Goal: Task Accomplishment & Management: Understand process/instructions

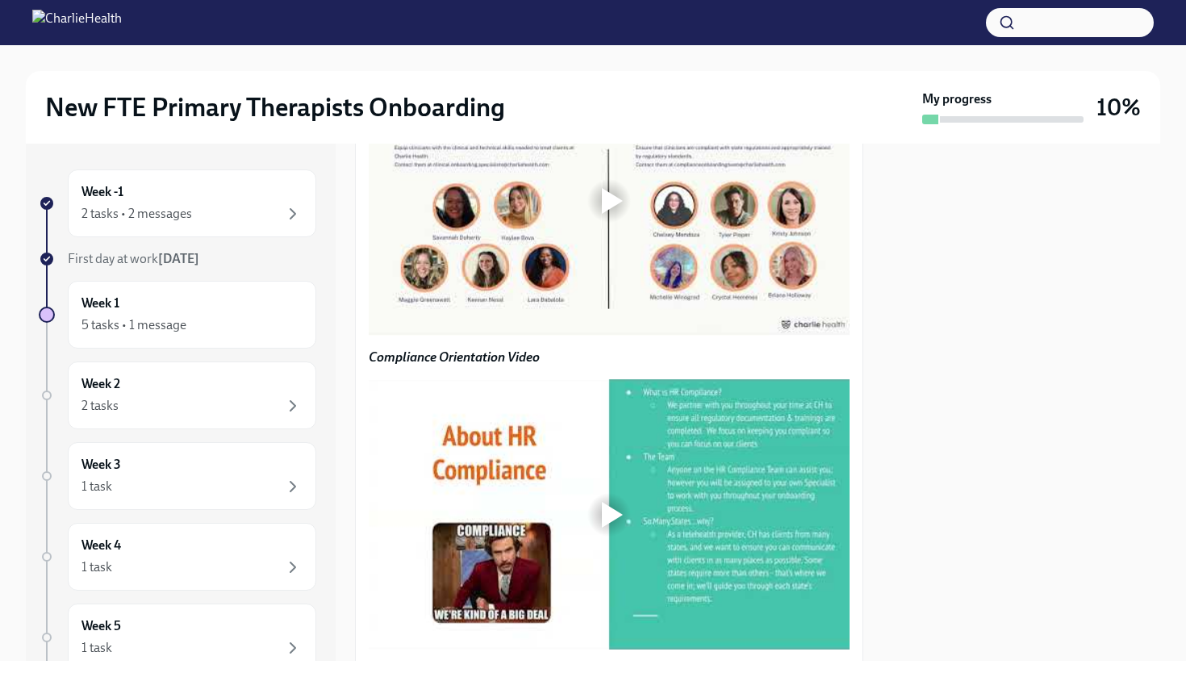
scroll to position [1195, 0]
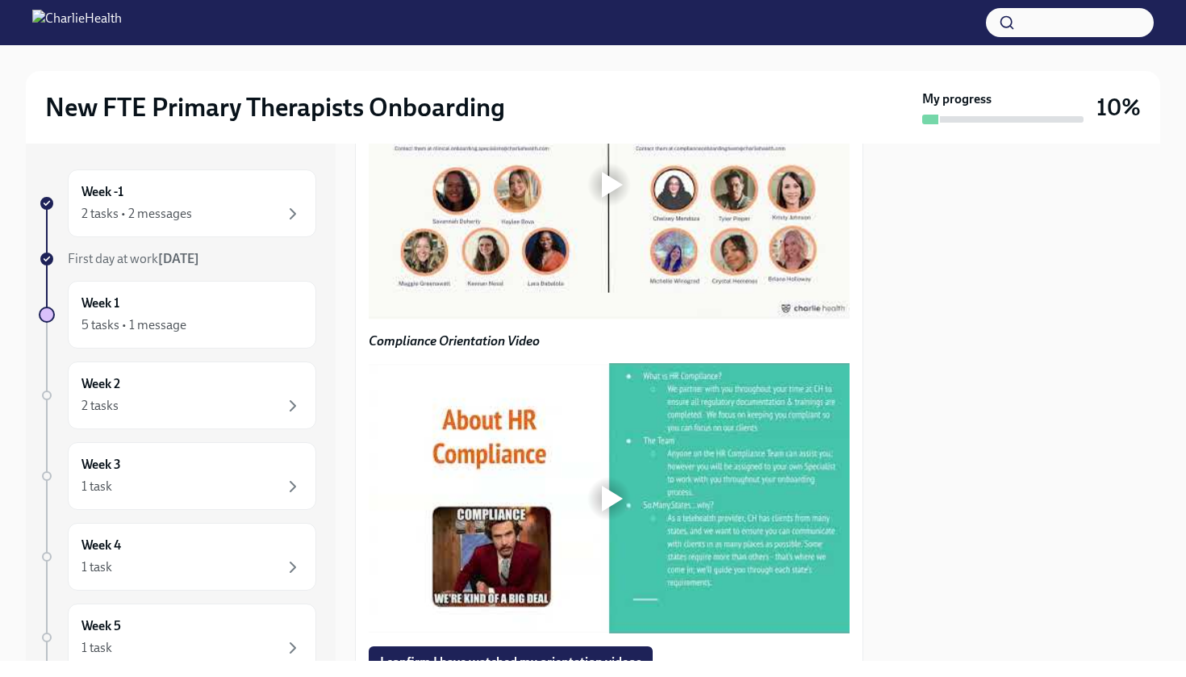
click at [607, 198] on div at bounding box center [612, 185] width 21 height 26
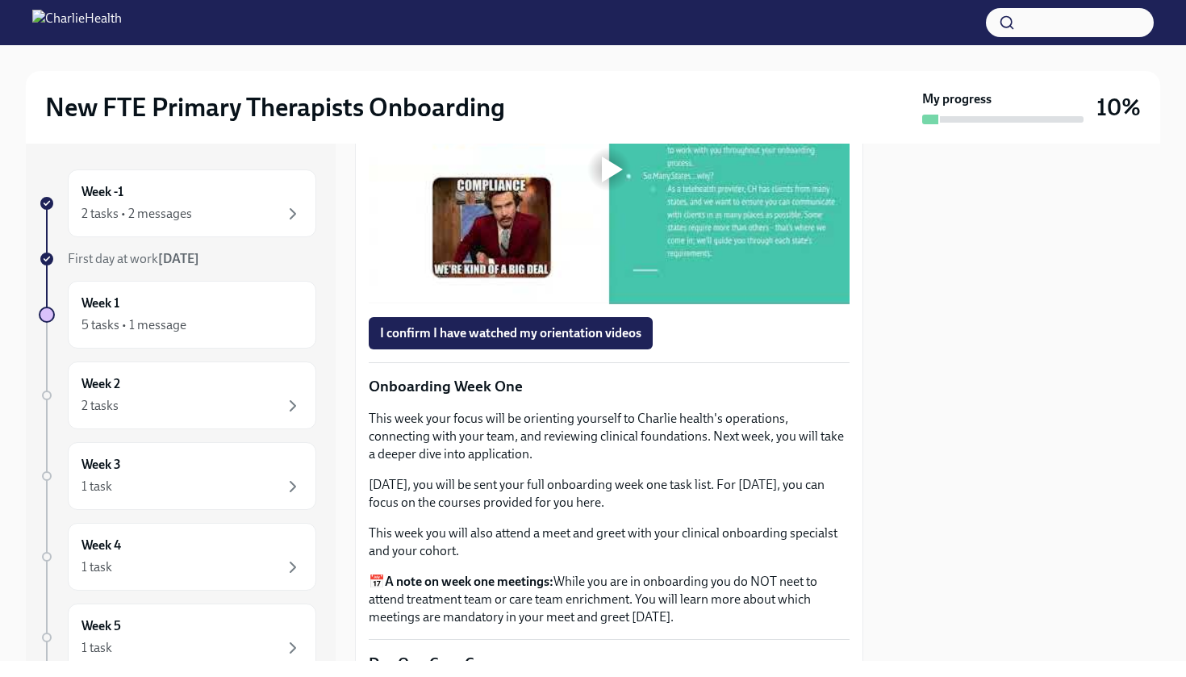
scroll to position [1515, 0]
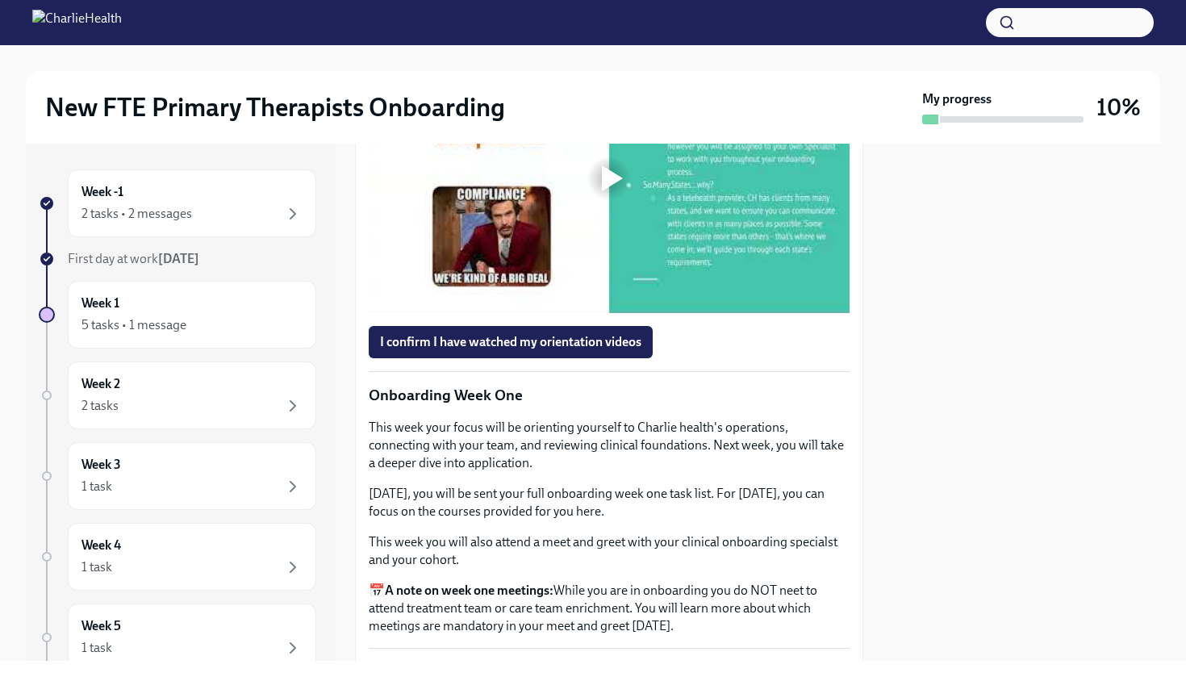
click at [615, 191] on div at bounding box center [612, 178] width 21 height 26
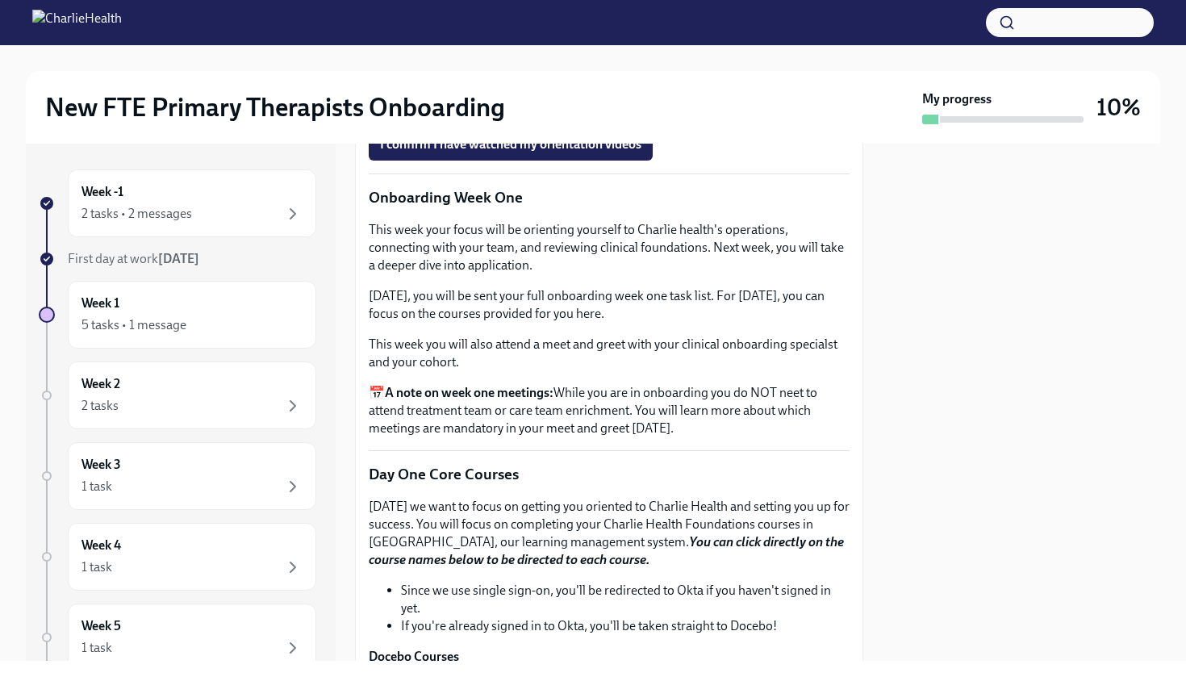
scroll to position [1707, 0]
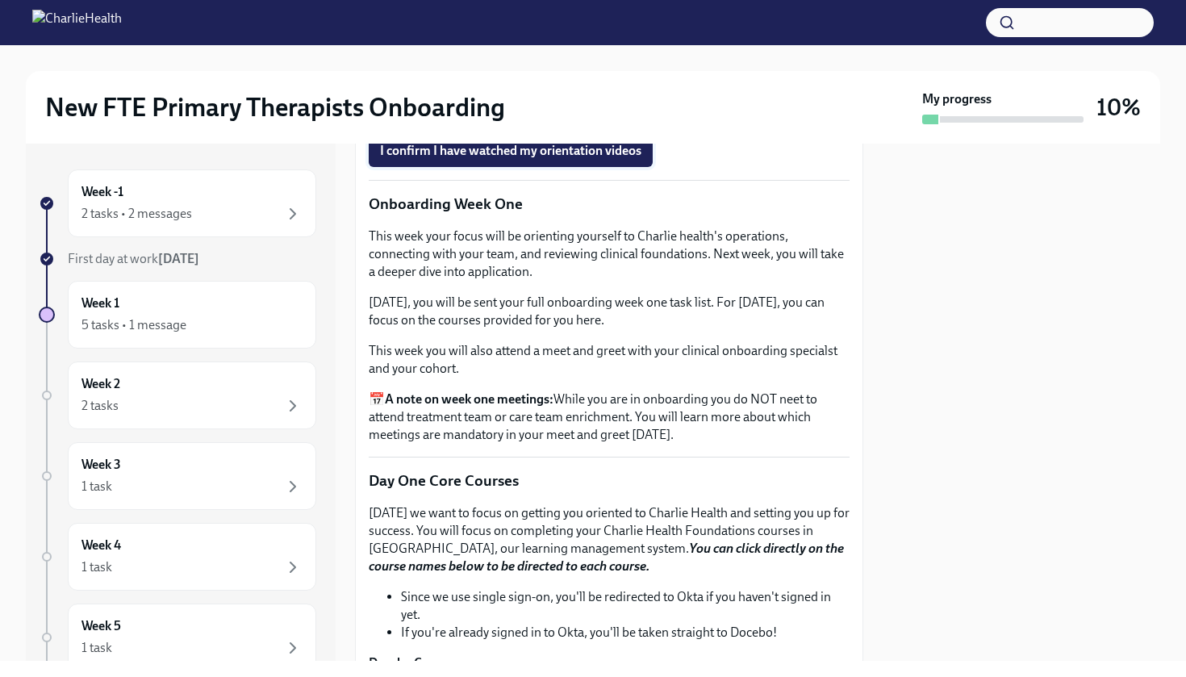
click at [604, 159] on span "I confirm I have watched my orientation videos" at bounding box center [510, 151] width 261 height 16
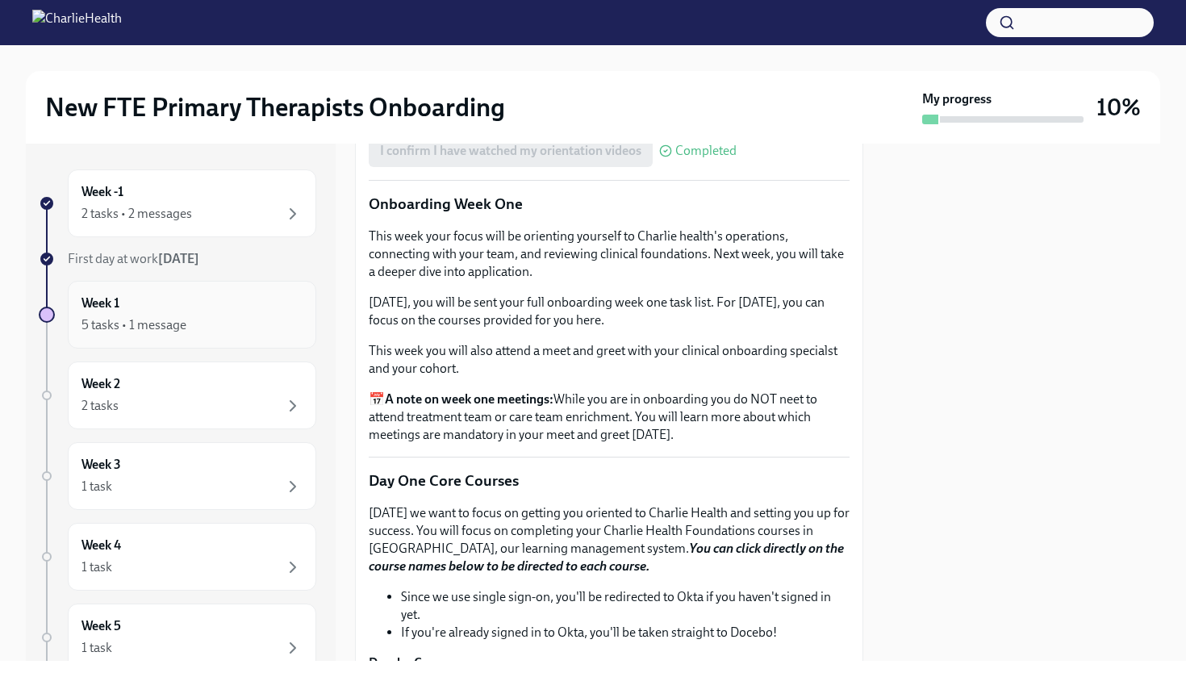
scroll to position [0, 0]
click at [177, 196] on div "Week -1 2 tasks • 2 messages" at bounding box center [191, 203] width 221 height 40
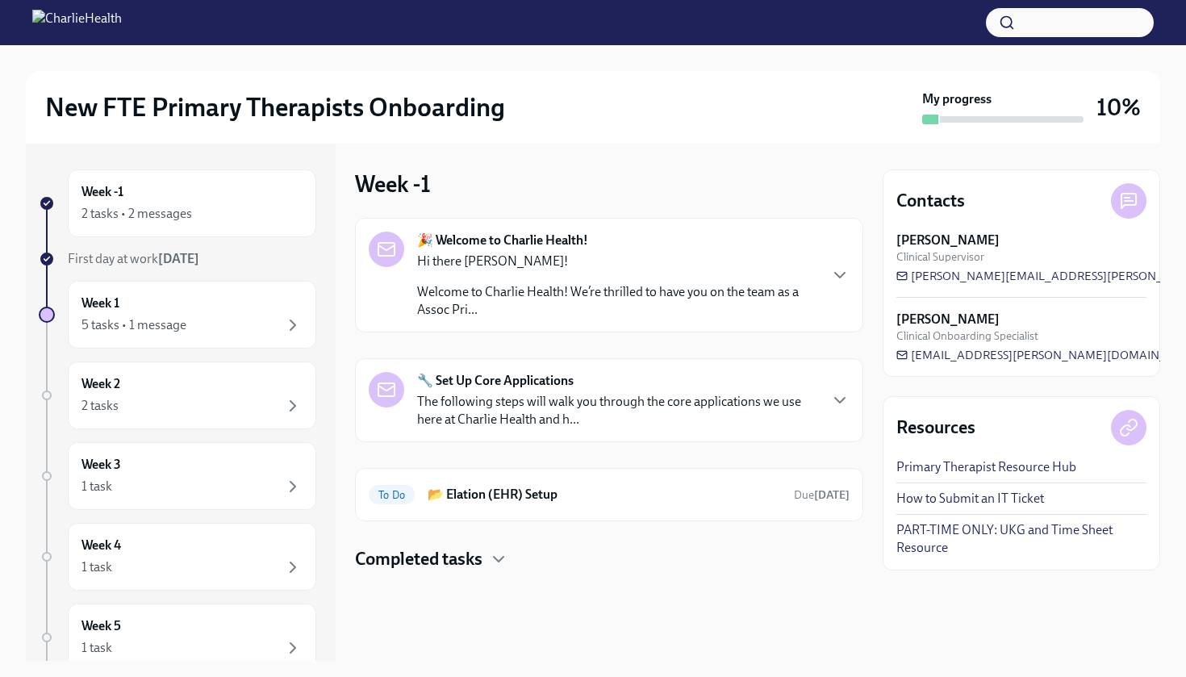
click at [535, 269] on p "Hi there [PERSON_NAME]!" at bounding box center [617, 262] width 400 height 18
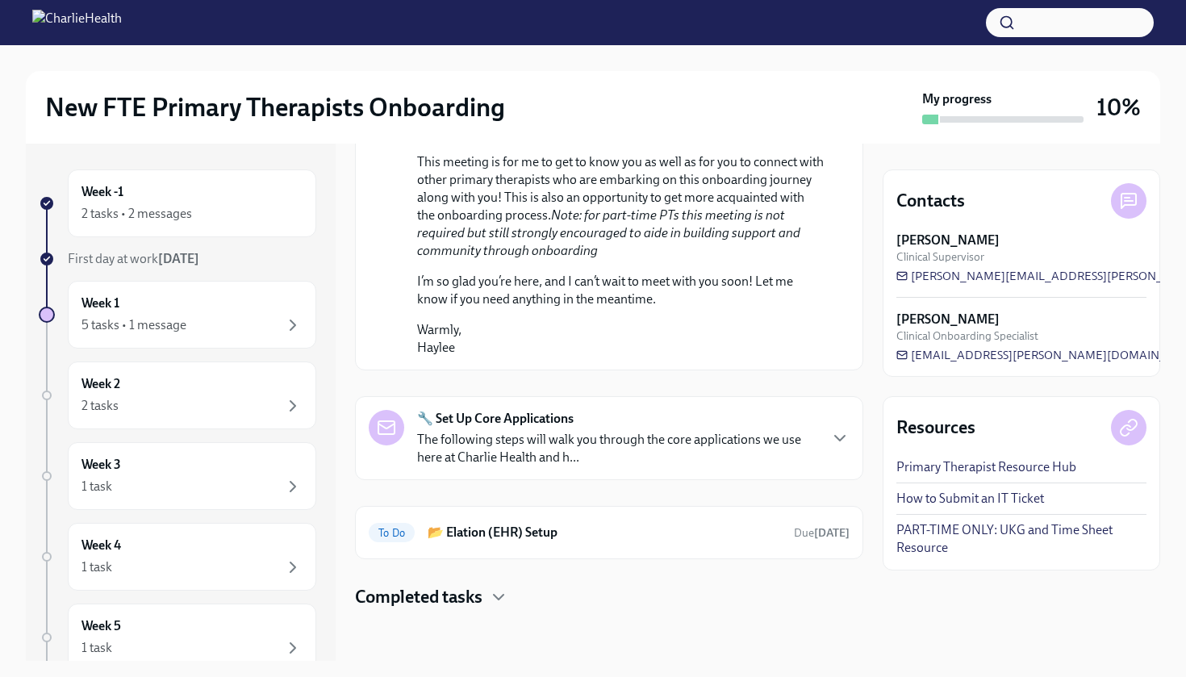
scroll to position [963, 0]
click at [557, 419] on strong "🔧 Set Up Core Applications" at bounding box center [495, 419] width 157 height 18
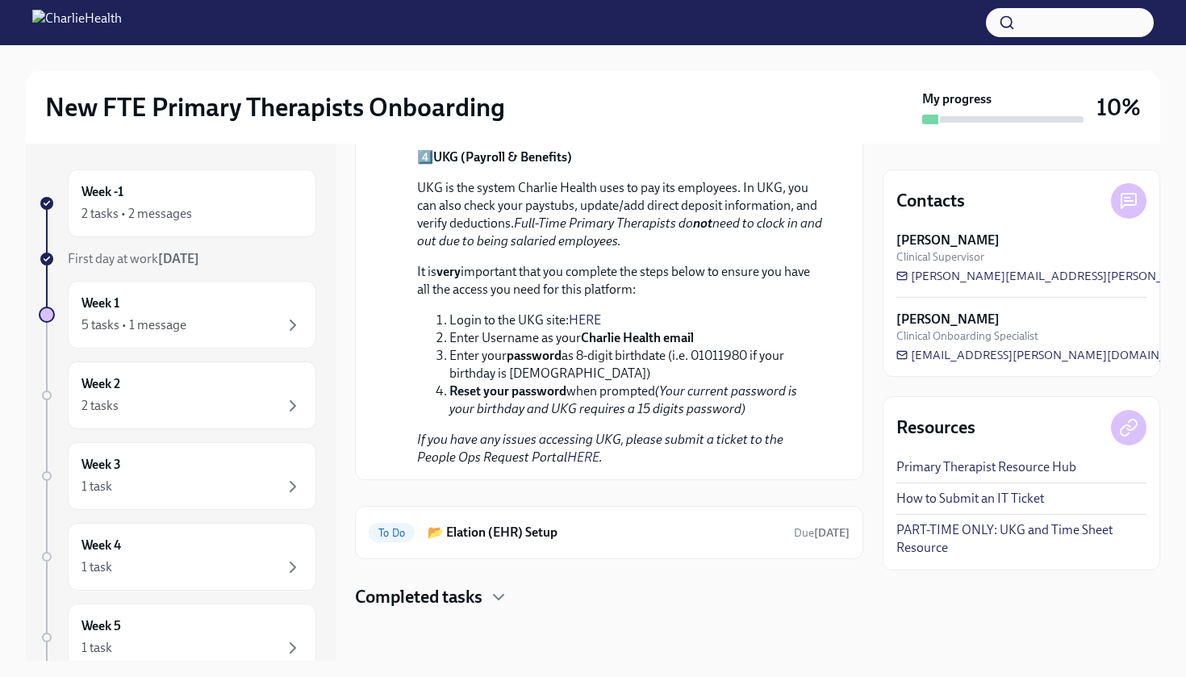
scroll to position [2079, 0]
click at [539, 465] on em "If you have any issues accessing UKG, please submit a ticket to the People Ops …" at bounding box center [600, 448] width 366 height 33
click at [533, 541] on h6 "📂 Elation (EHR) Setup" at bounding box center [604, 533] width 353 height 18
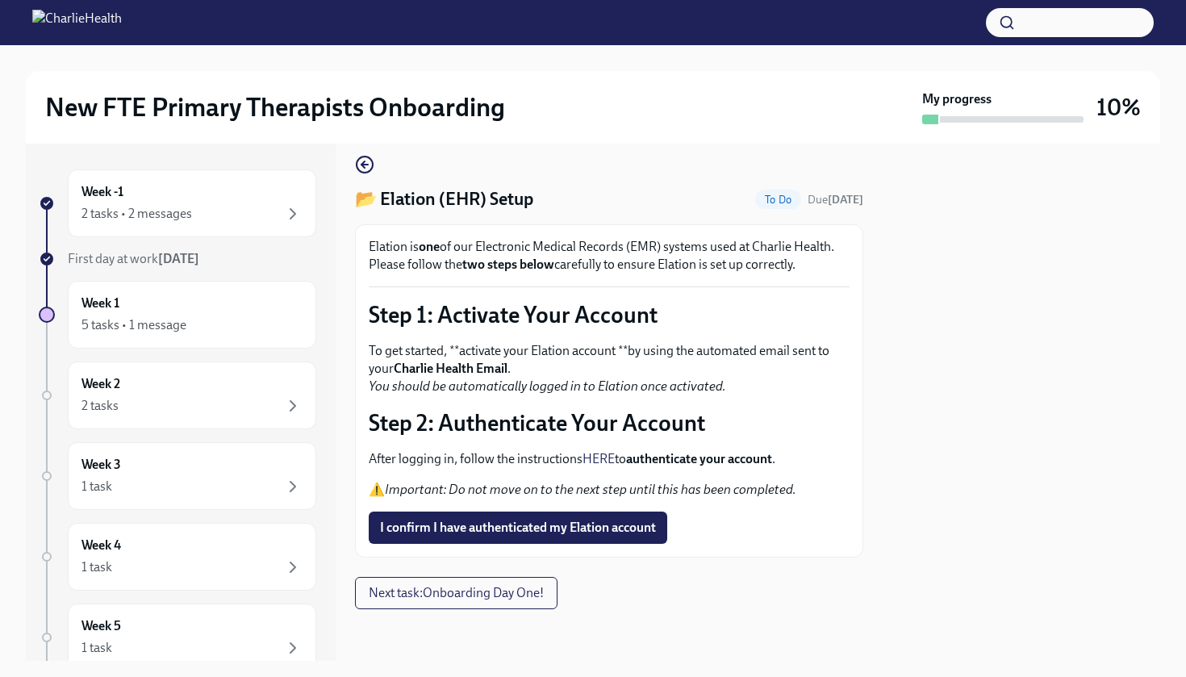
scroll to position [15, 0]
click at [485, 367] on strong "Charlie Health Email" at bounding box center [451, 368] width 114 height 15
click at [516, 266] on strong "two steps below" at bounding box center [508, 264] width 92 height 15
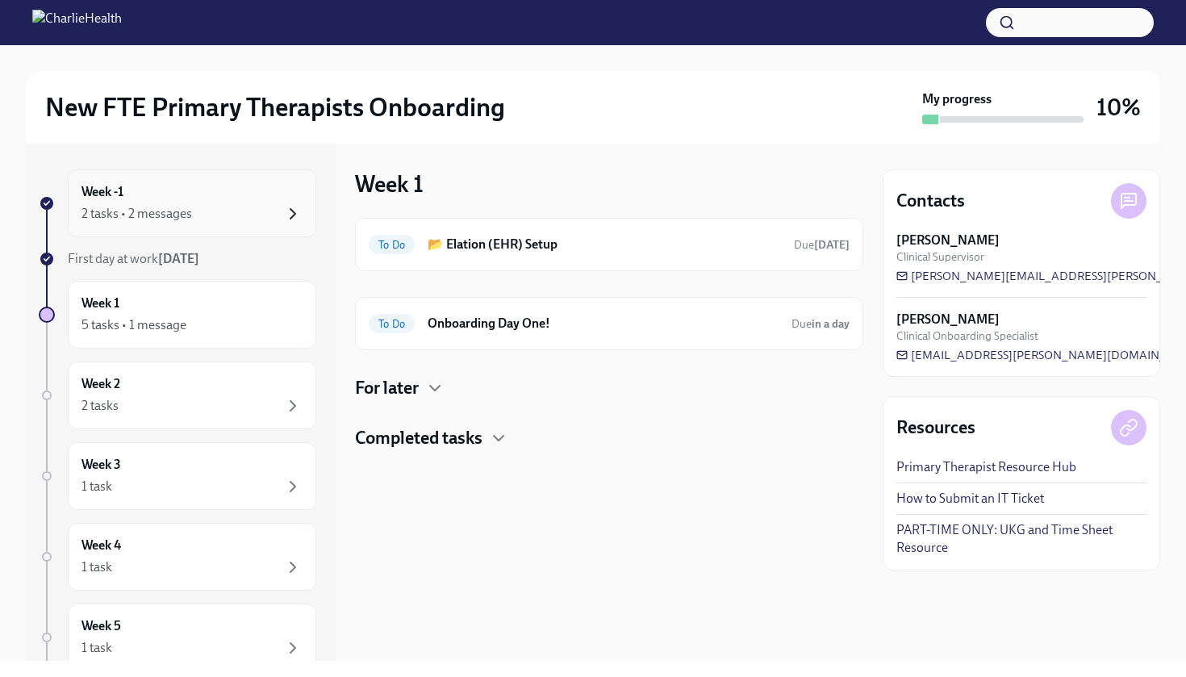
click at [285, 216] on icon "button" at bounding box center [292, 213] width 19 height 19
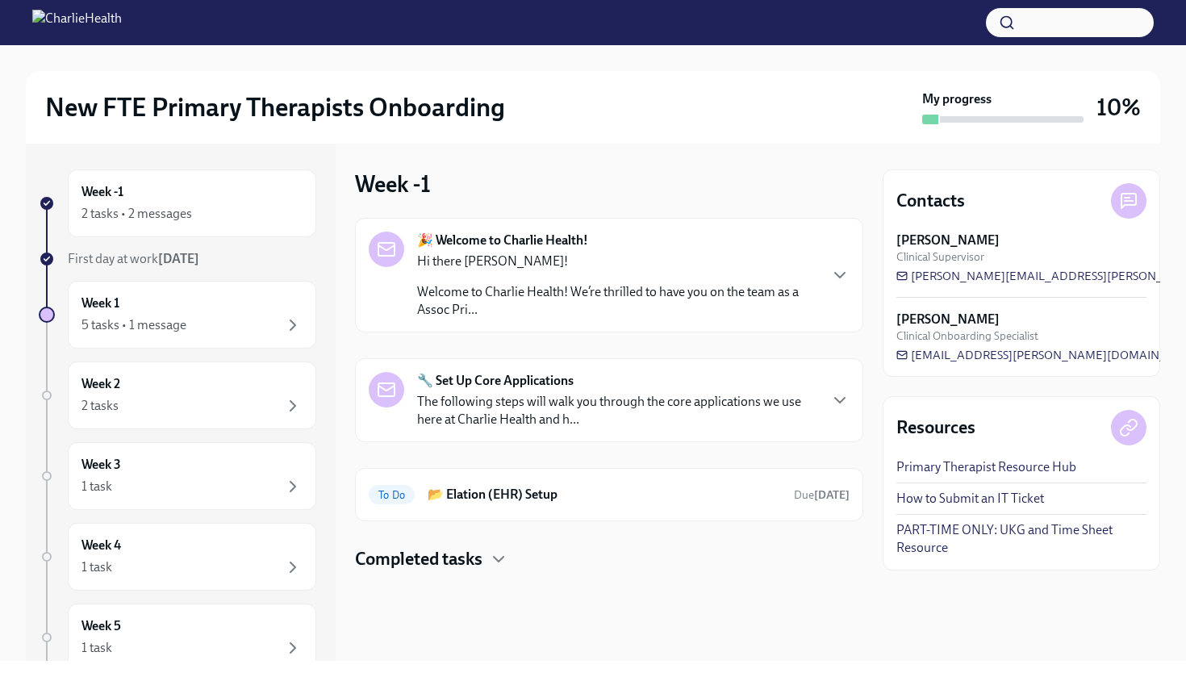
click at [446, 311] on p "Welcome to Charlie Health! We’re thrilled to have you on the team as a Assoc Pr…" at bounding box center [617, 301] width 400 height 36
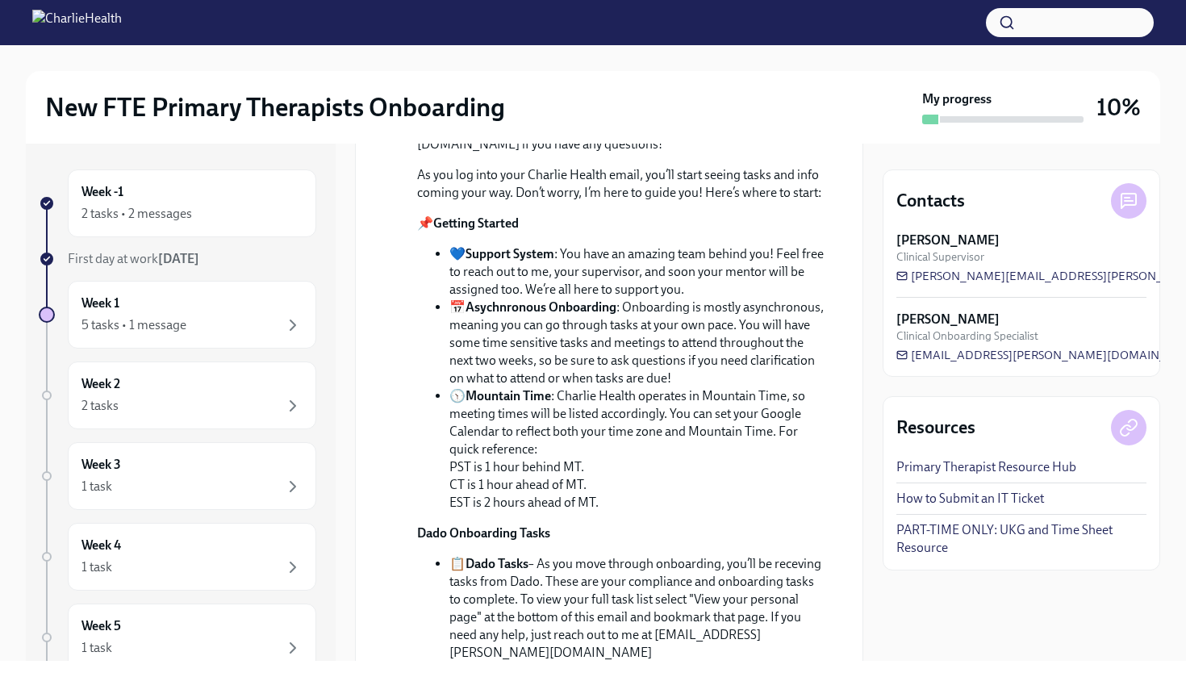
scroll to position [264, 0]
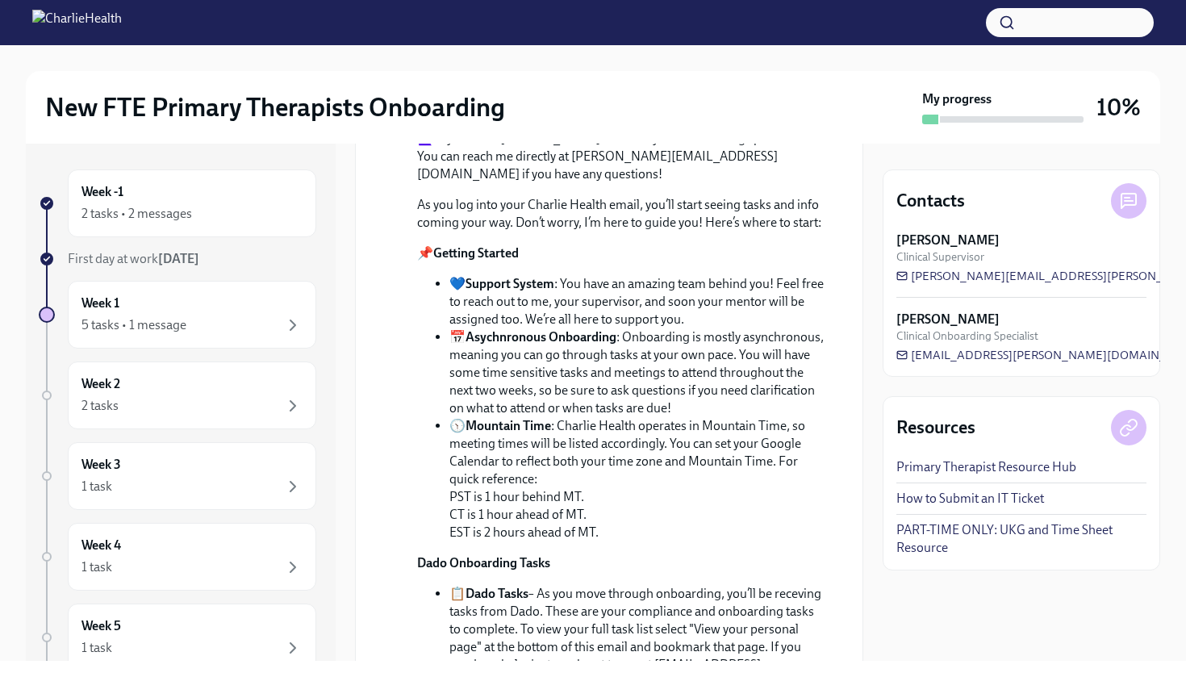
click at [931, 121] on div at bounding box center [930, 120] width 16 height 10
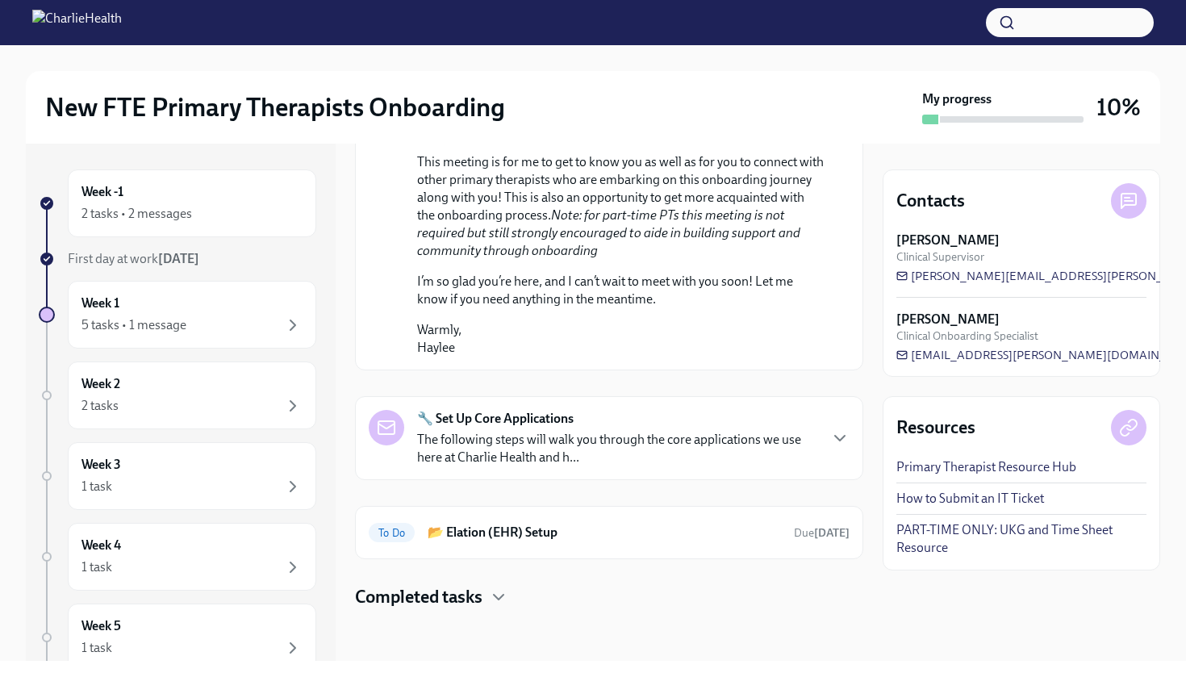
scroll to position [939, 0]
click at [719, 466] on p "The following steps will walk you through the core applications we use here at …" at bounding box center [617, 449] width 400 height 36
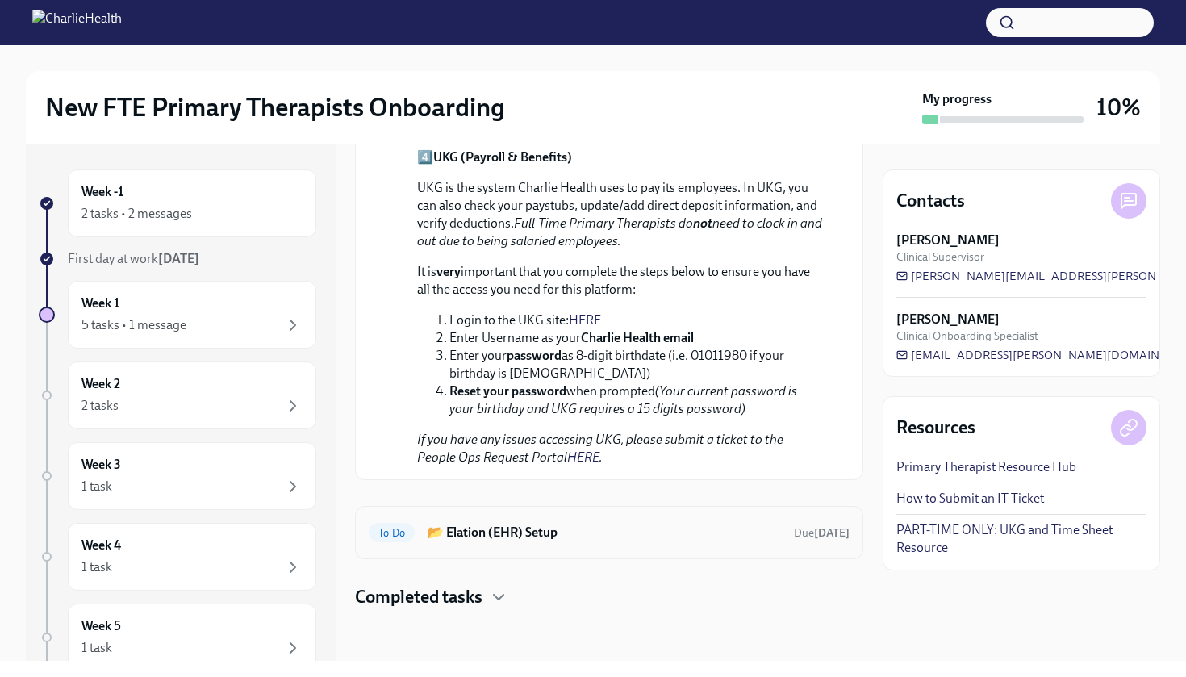
scroll to position [2147, 0]
click at [683, 547] on div "To Do 📂 Elation (EHR) Setup Due in 3 days" at bounding box center [609, 532] width 508 height 53
click at [522, 541] on h6 "📂 Elation (EHR) Setup" at bounding box center [604, 533] width 353 height 18
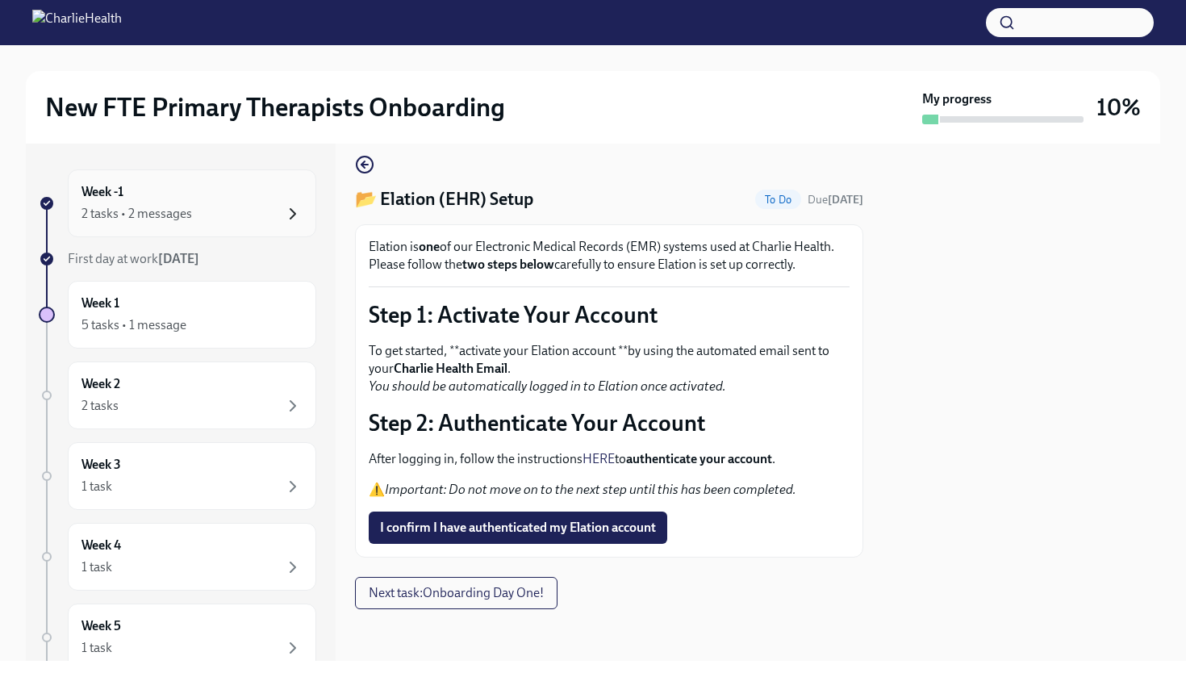
click at [292, 216] on icon "button" at bounding box center [292, 214] width 5 height 10
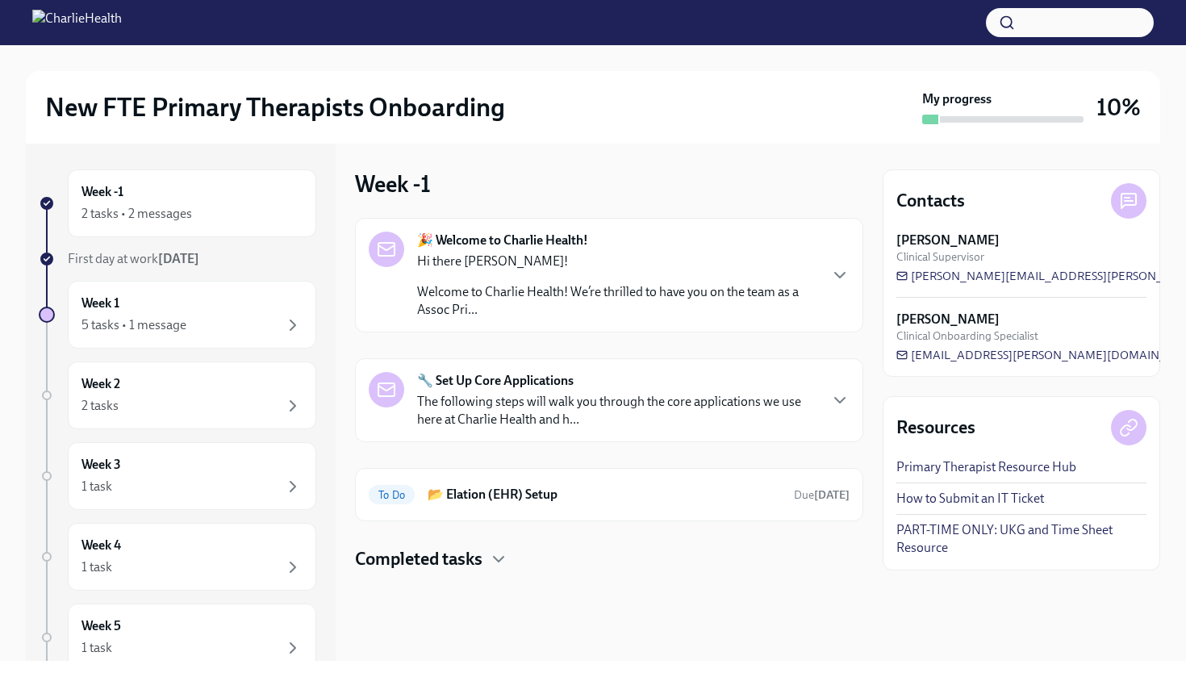
click at [390, 257] on icon at bounding box center [386, 249] width 19 height 19
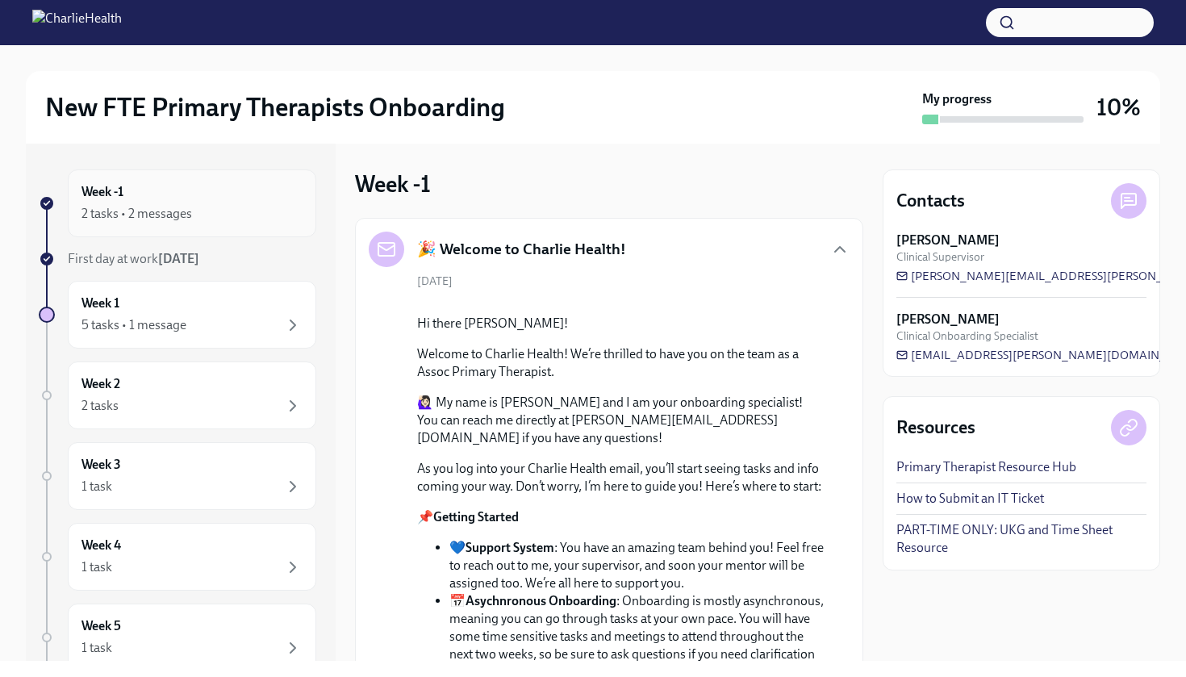
click at [215, 204] on div "2 tasks • 2 messages" at bounding box center [191, 213] width 221 height 19
click at [52, 203] on div at bounding box center [46, 203] width 13 height 13
click at [158, 219] on div "2 tasks • 2 messages" at bounding box center [136, 214] width 111 height 18
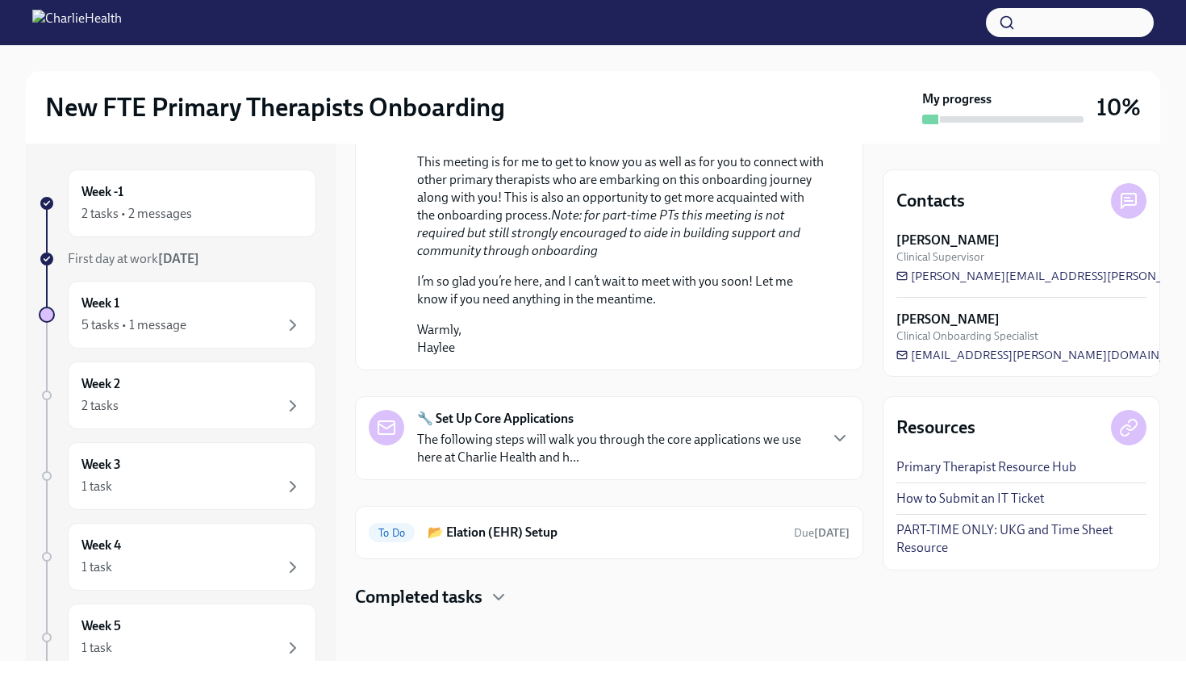
scroll to position [963, 0]
click at [623, 458] on p "The following steps will walk you through the core applications we use here at …" at bounding box center [617, 449] width 400 height 36
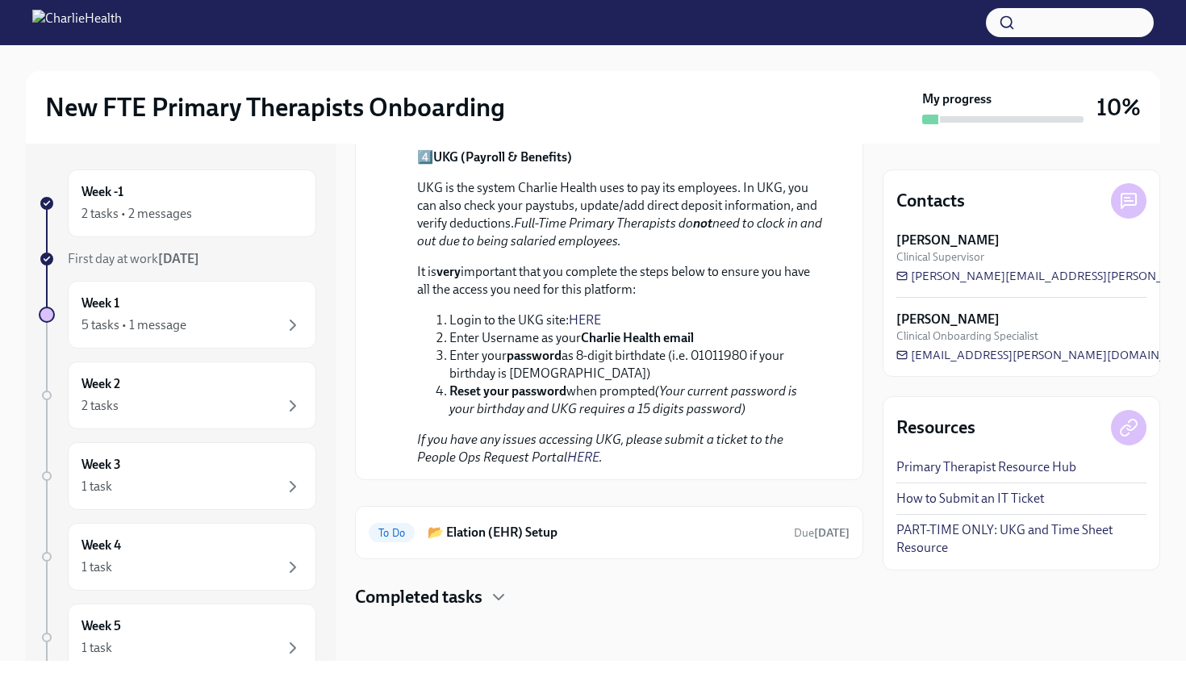
scroll to position [2147, 0]
click at [500, 600] on icon "button" at bounding box center [499, 597] width 10 height 5
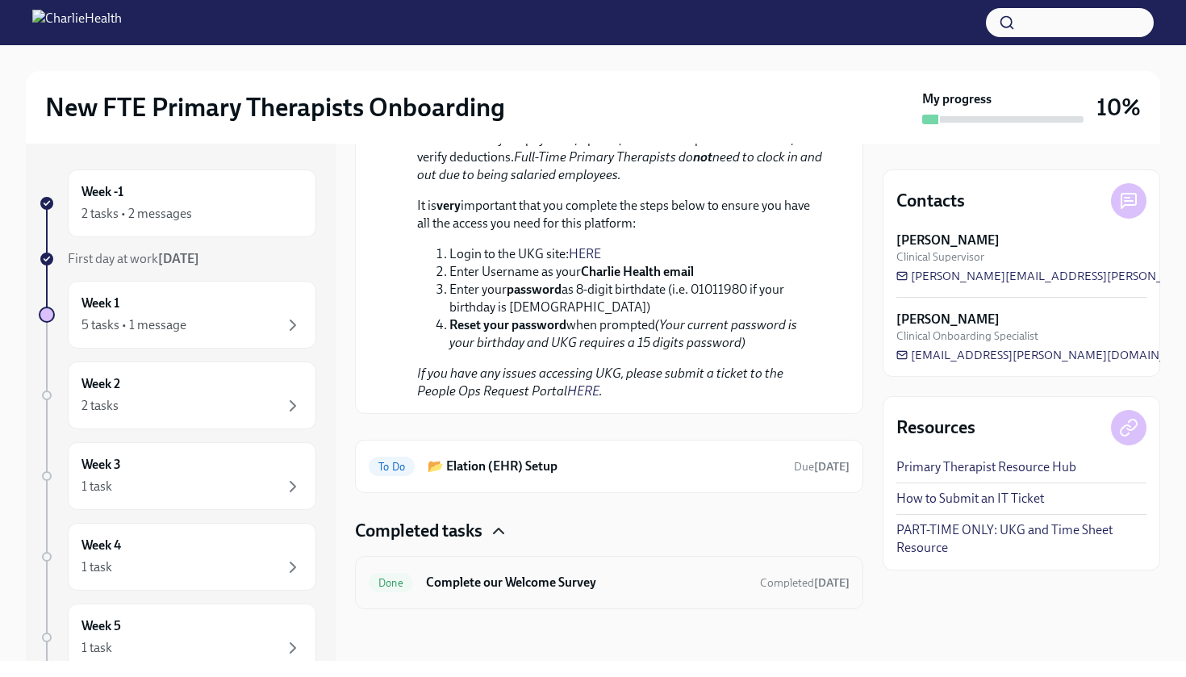
scroll to position [2213, 0]
click at [507, 581] on h6 "Complete our Welcome Survey" at bounding box center [586, 583] width 321 height 18
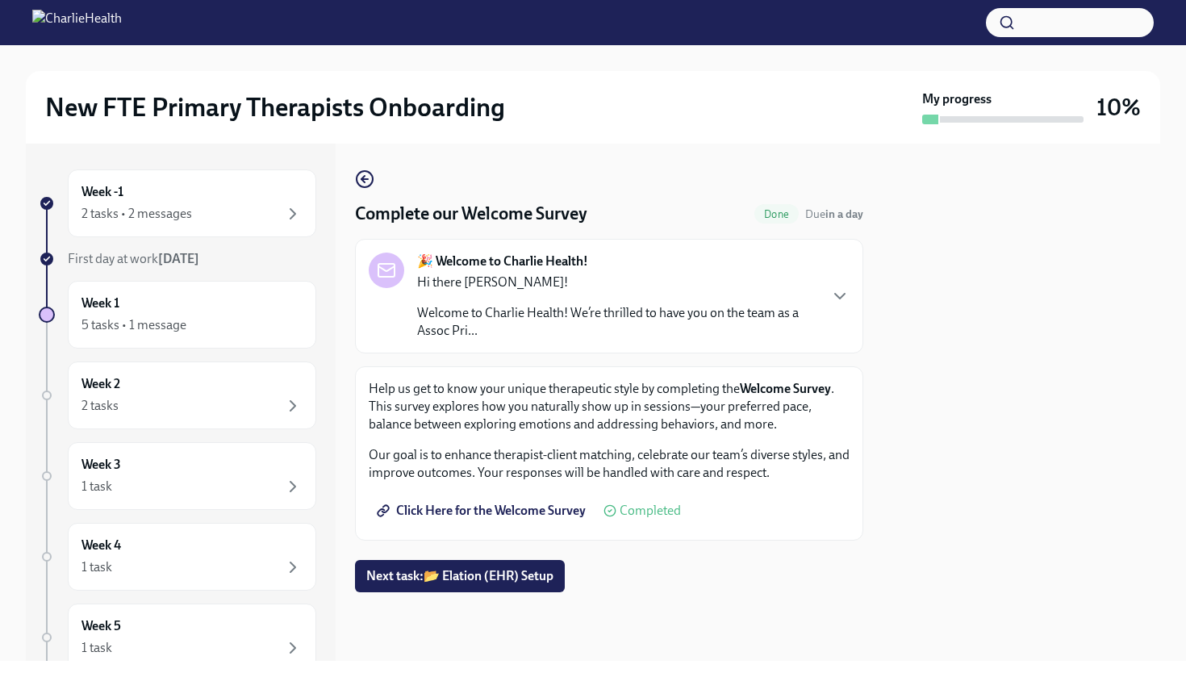
click at [582, 320] on p "Welcome to Charlie Health! We’re thrilled to have you on the team as a Assoc Pr…" at bounding box center [617, 322] width 400 height 36
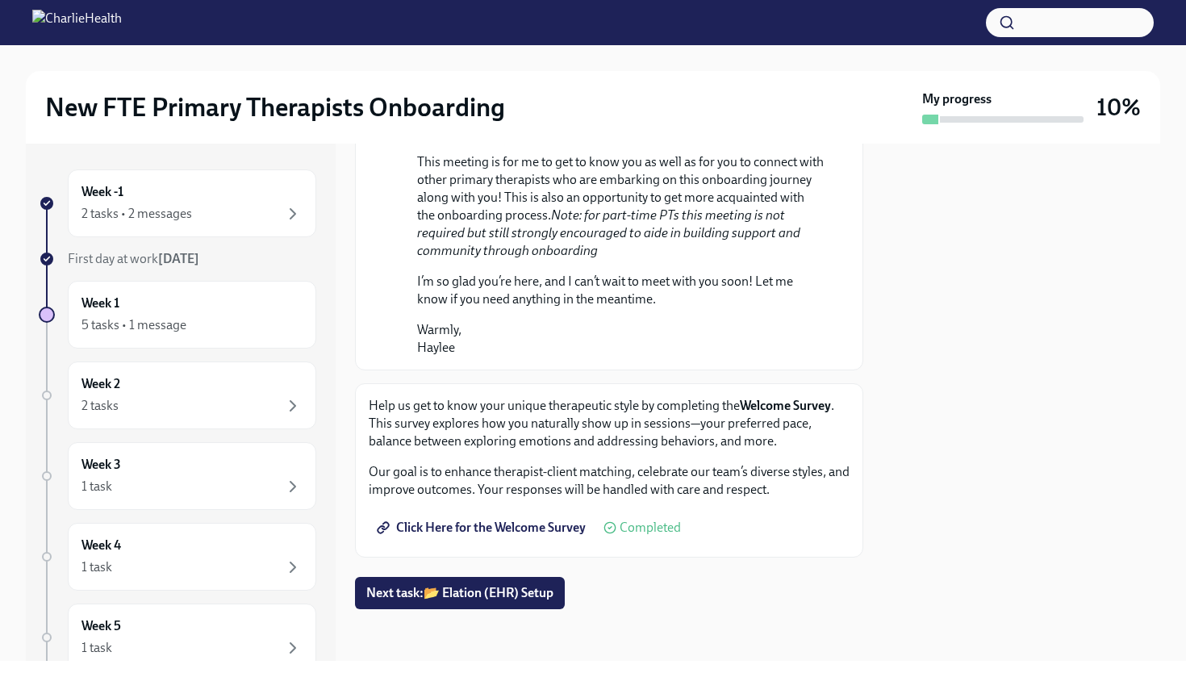
scroll to position [984, 0]
click at [540, 528] on span "Click Here for the Welcome Survey" at bounding box center [483, 528] width 206 height 16
